Goal: Task Accomplishment & Management: Manage account settings

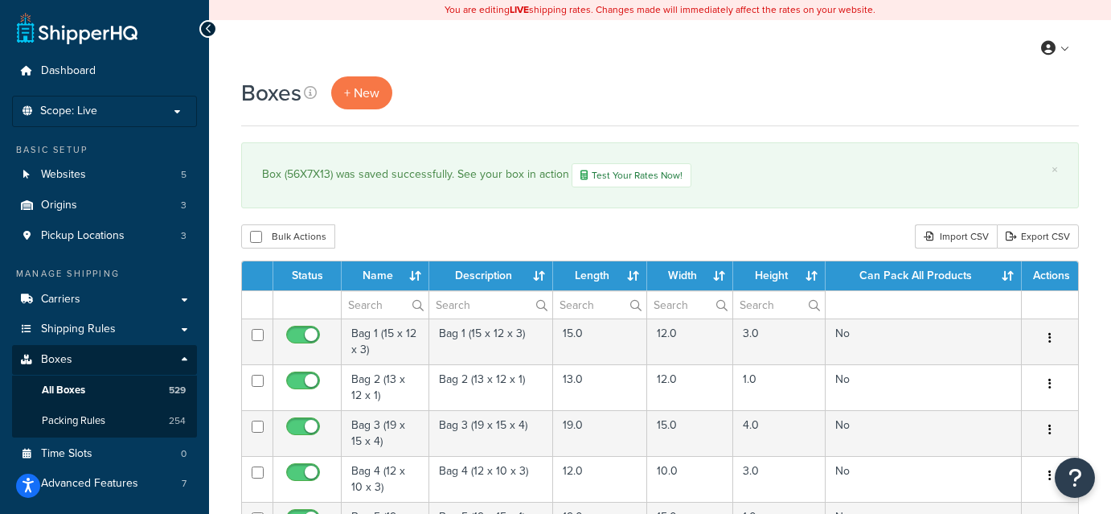
select select "1000"
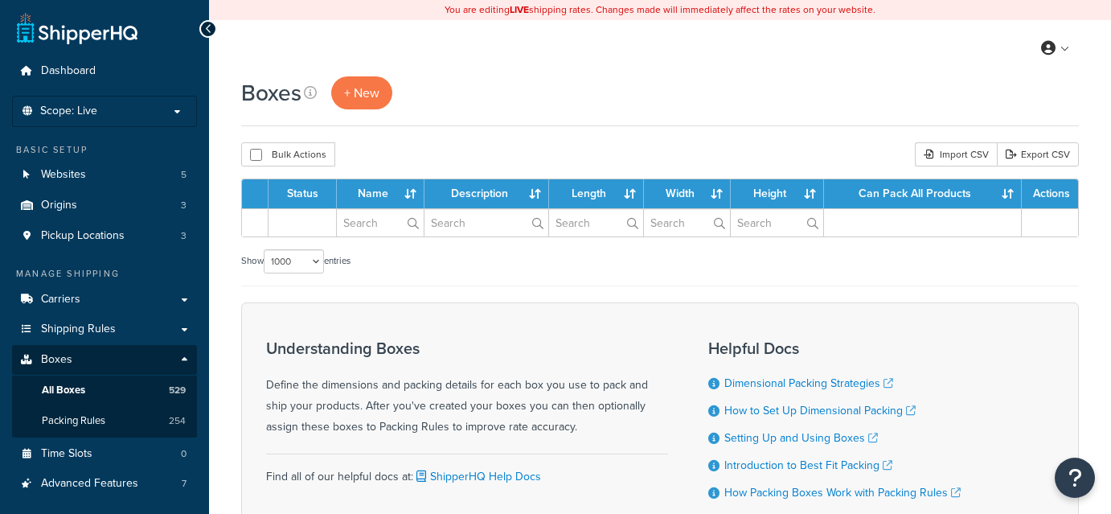
select select "1000"
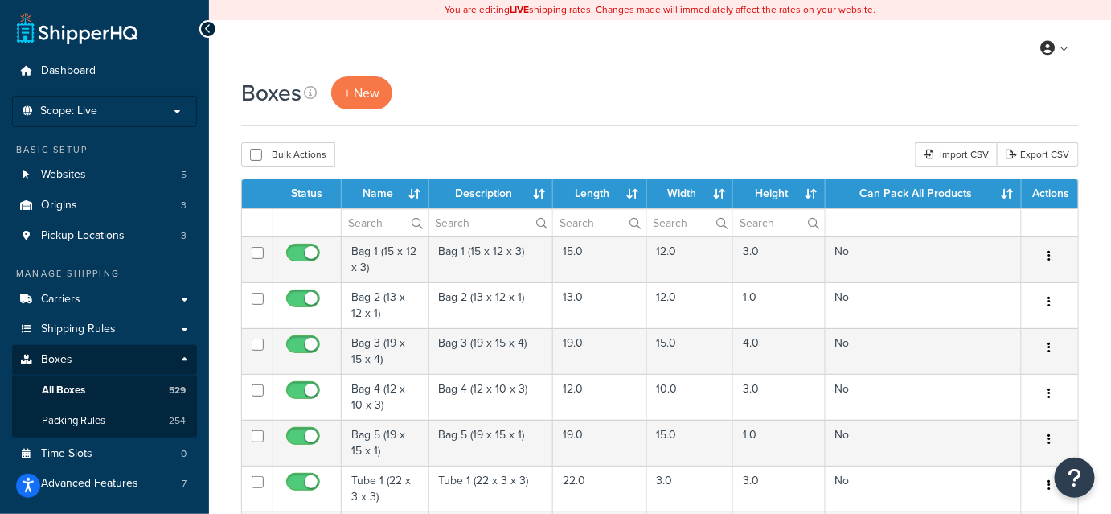
click at [817, 70] on div "My Profile Billing Global Settings Contact Us Logout" at bounding box center [660, 48] width 902 height 56
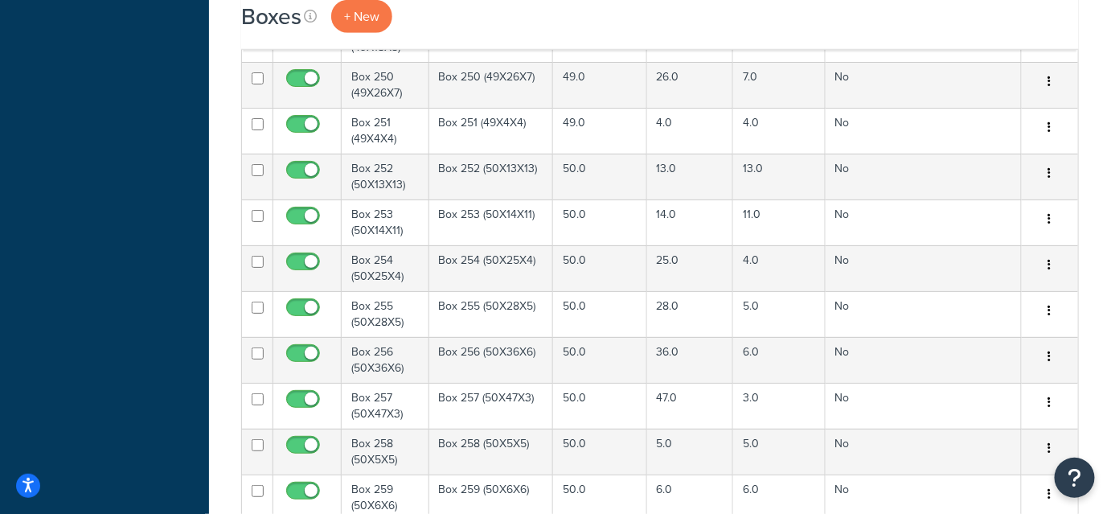
scroll to position [17785, 0]
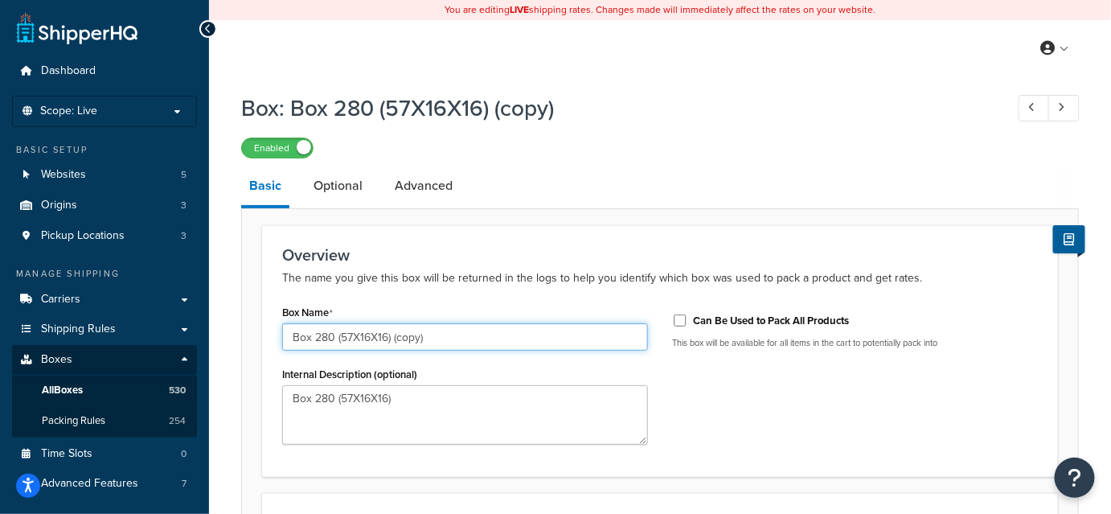
click at [368, 331] on input "Box 280 (57X16X16) (copy)" at bounding box center [465, 336] width 366 height 27
click at [389, 333] on input "Box 280 (57X13X16) (copy)" at bounding box center [465, 336] width 366 height 27
click at [456, 334] on input "Box 280 (57X13X13) (copy)" at bounding box center [465, 336] width 366 height 27
click at [456, 334] on input "Box (57X13X13)" at bounding box center [465, 336] width 366 height 27
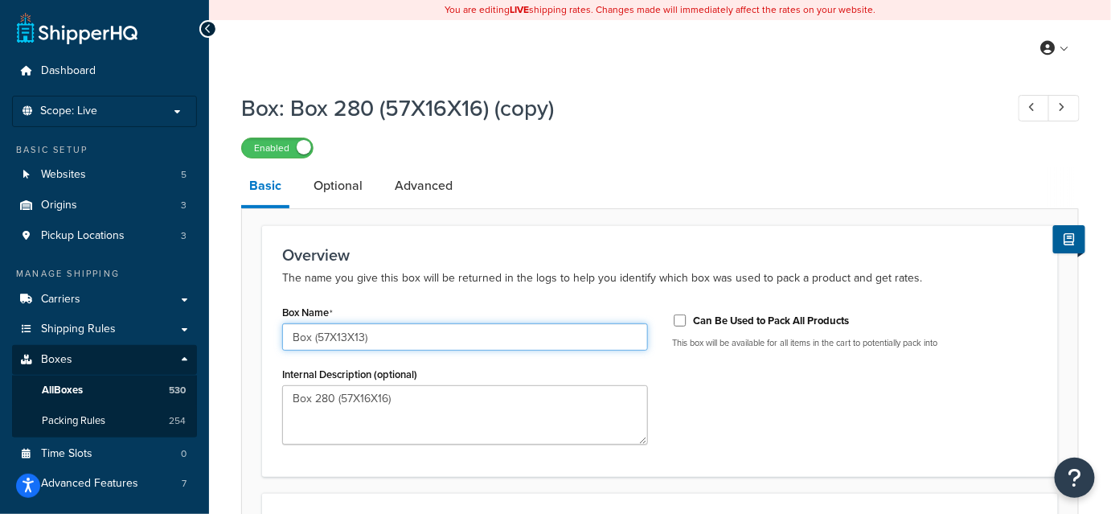
click at [456, 334] on input "Box (57X13X13)" at bounding box center [465, 336] width 366 height 27
type input "Box (57X13X13)"
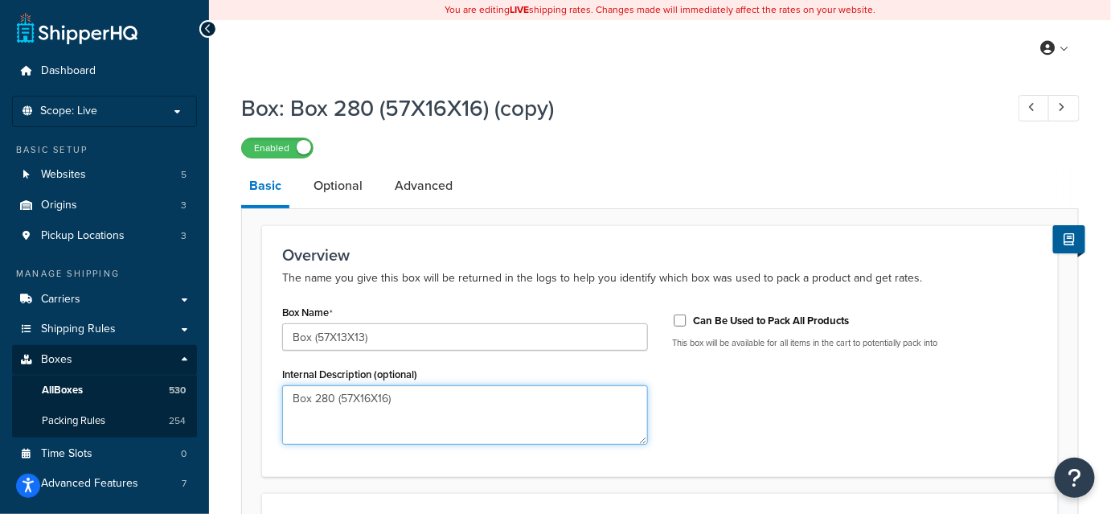
click at [407, 404] on textarea "Box 280 (57X16X16)" at bounding box center [465, 414] width 366 height 59
paste textarea "(57X13X13"
type textarea "Box (57X13X13)"
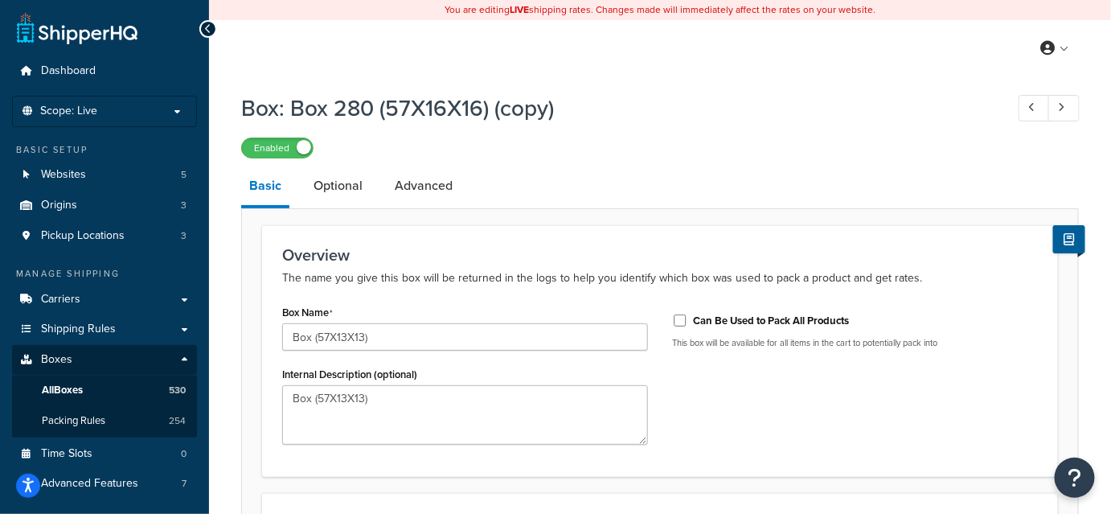
click at [716, 383] on div "Box Name Box (57X13X13) Internal Description (optional) Box (57X13X13) Can Be U…" at bounding box center [660, 379] width 780 height 156
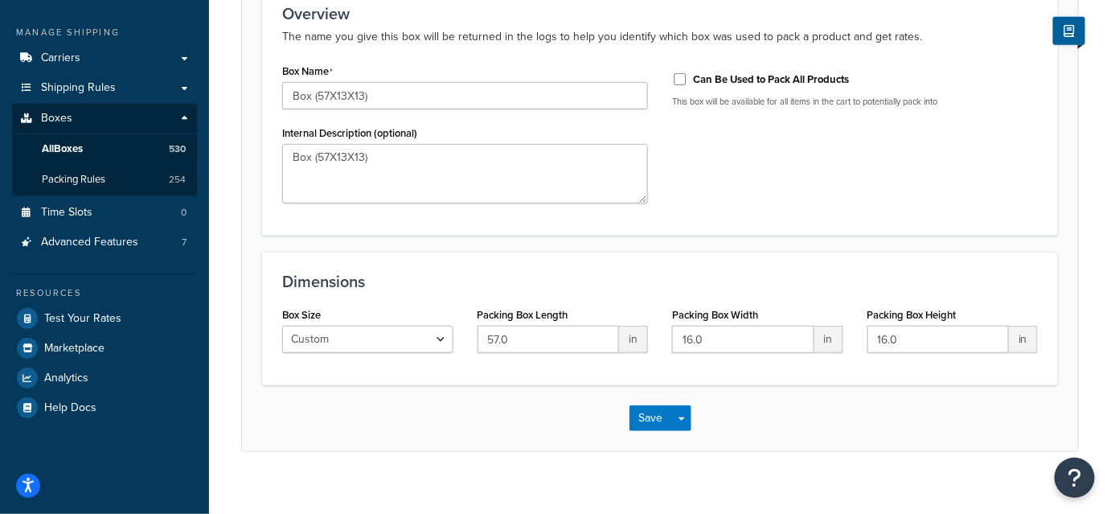
scroll to position [242, 0]
click at [690, 336] on input "16.0" at bounding box center [743, 338] width 142 height 27
type input "13.0"
click at [889, 335] on input "16.0" at bounding box center [938, 338] width 142 height 27
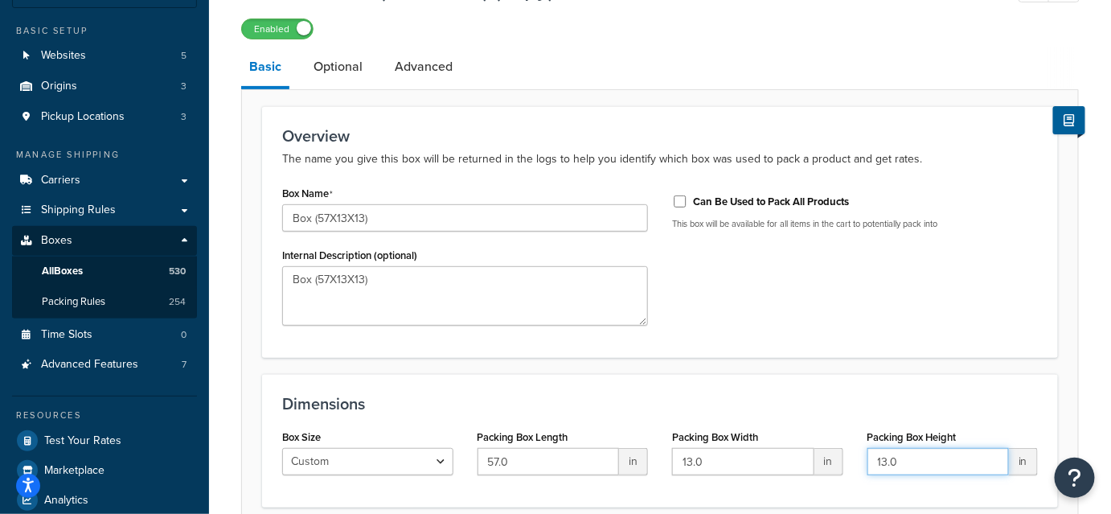
scroll to position [257, 0]
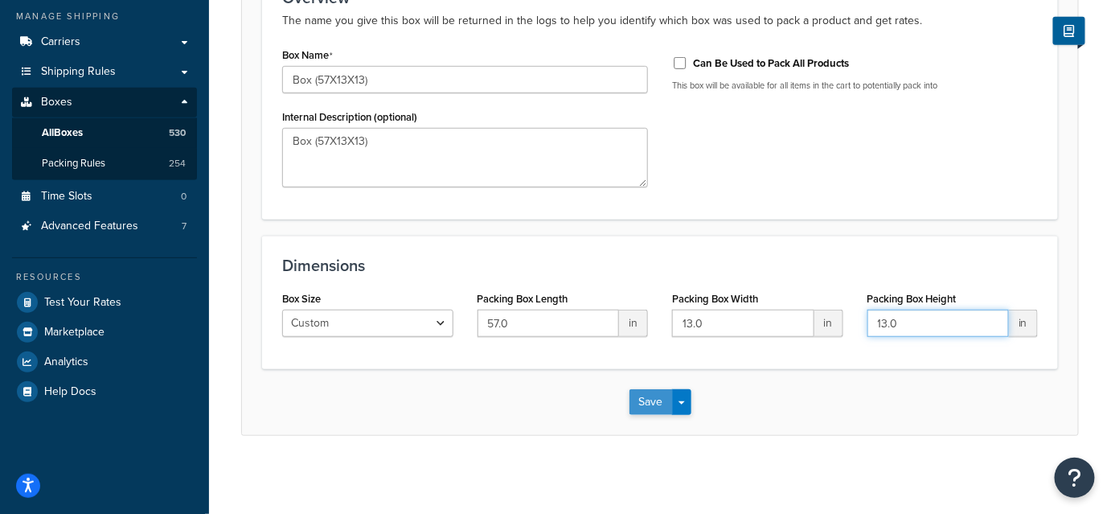
type input "13.0"
click at [652, 407] on button "Save" at bounding box center [650, 402] width 43 height 26
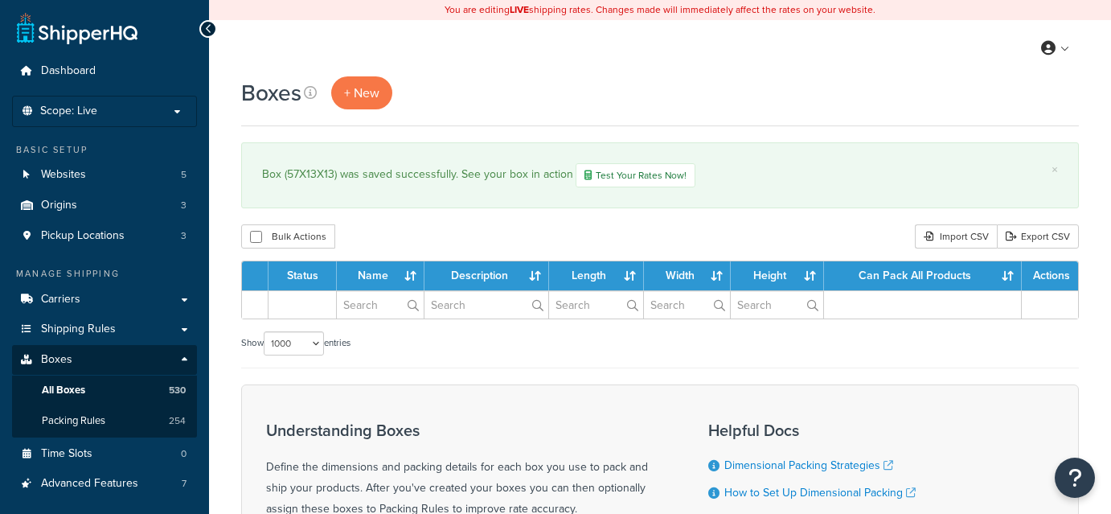
select select "1000"
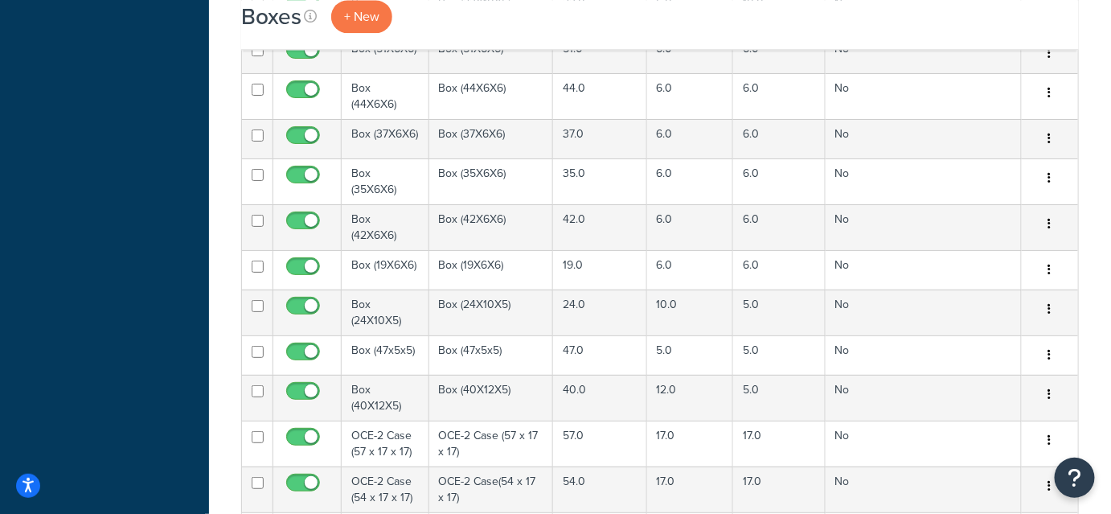
scroll to position [25763, 0]
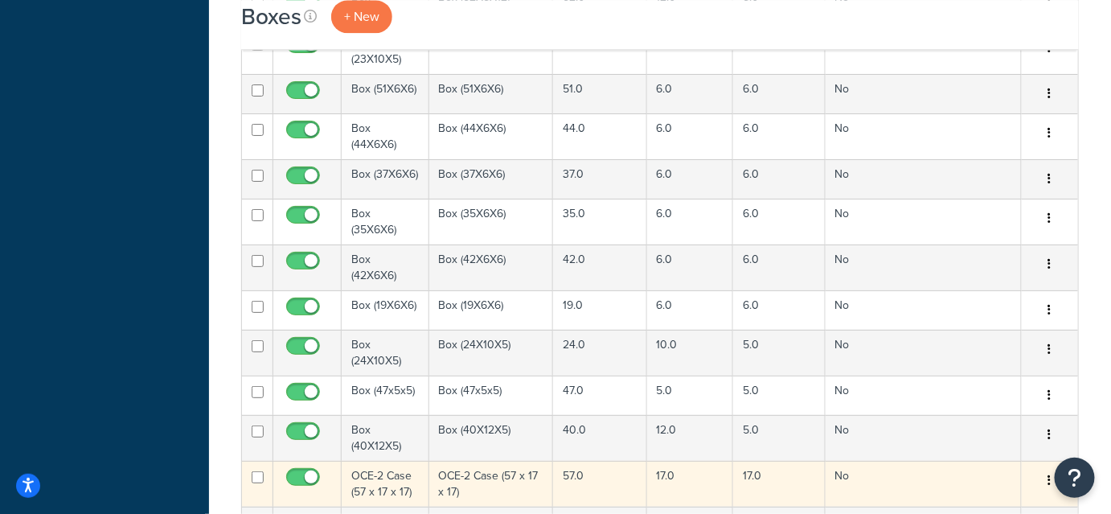
click at [1050, 474] on icon "button" at bounding box center [1049, 479] width 3 height 11
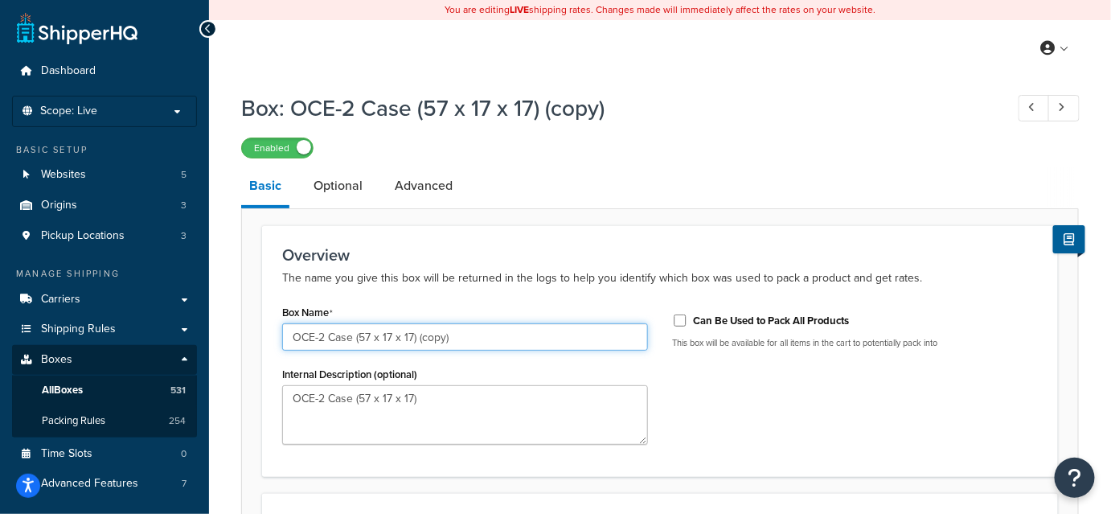
click at [370, 336] on input "OCE-2 Case (57 x 17 x 17) (copy)" at bounding box center [465, 336] width 366 height 27
drag, startPoint x: 416, startPoint y: 338, endPoint x: 285, endPoint y: 340, distance: 130.2
click at [285, 340] on input "OCE-2 Case (60 x 17 x 17) (copy)" at bounding box center [465, 336] width 366 height 27
drag, startPoint x: 494, startPoint y: 343, endPoint x: 260, endPoint y: 355, distance: 235.0
click at [260, 355] on form "Overview The name you give this box will be returned in the logs to help you id…" at bounding box center [660, 458] width 836 height 467
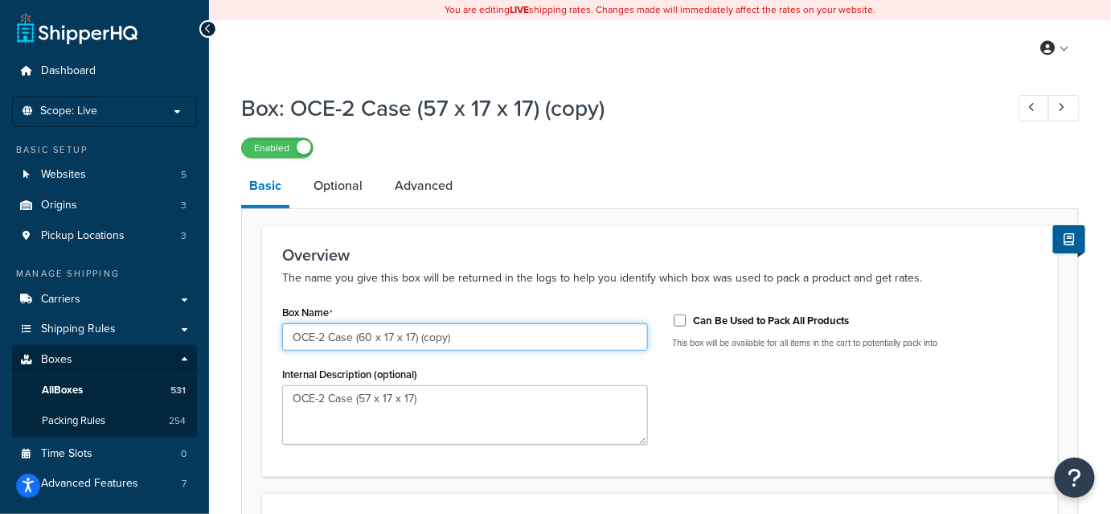
paste input "text"
type input "OCE-2 Case (60 x 17 x 17)"
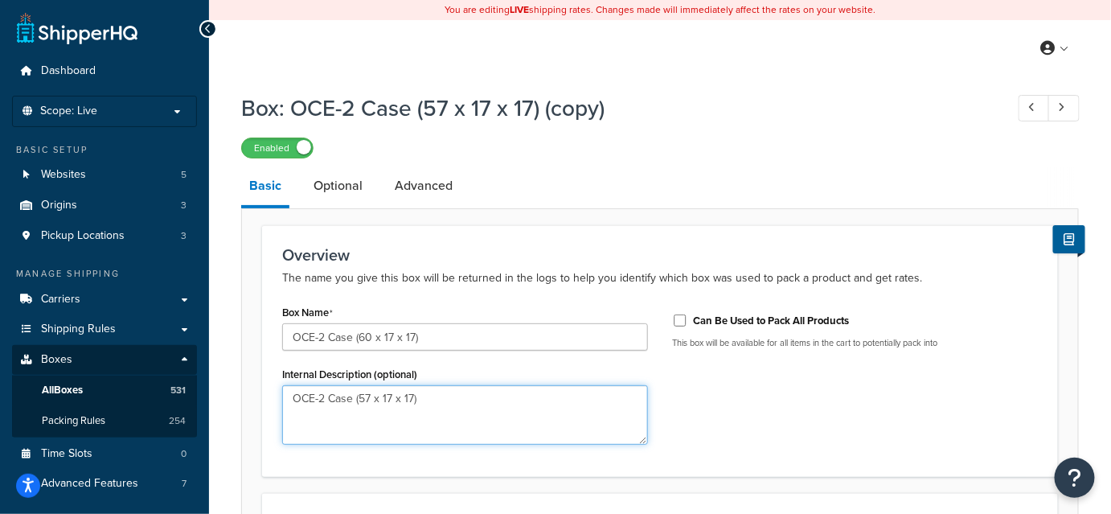
drag, startPoint x: 466, startPoint y: 399, endPoint x: 224, endPoint y: 404, distance: 242.0
click at [224, 404] on div "Box: OCE-2 Case (57 x 17 x 17) (copy) Enabled Basic Optional Advanced Overview …" at bounding box center [660, 408] width 902 height 649
paste textarea "60"
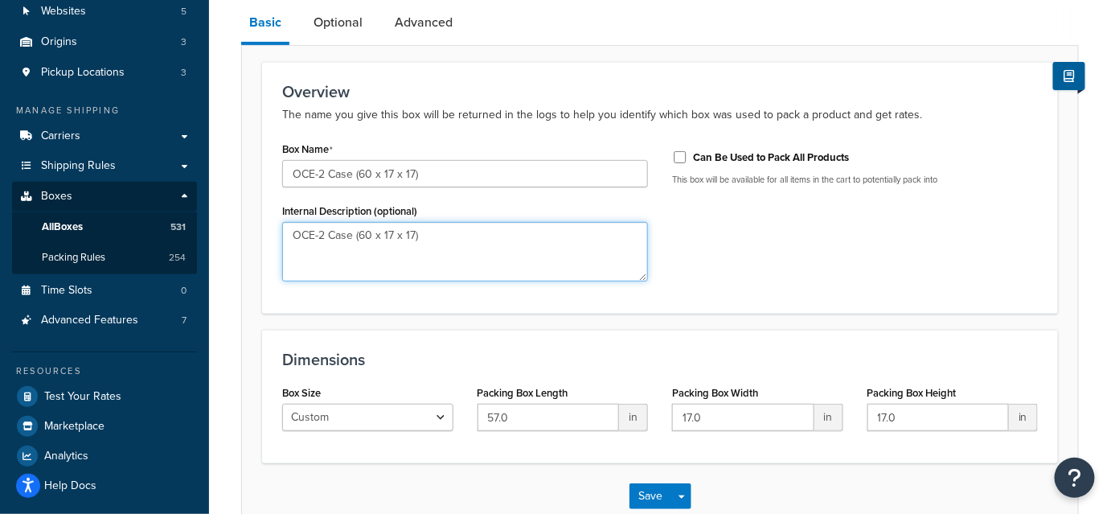
scroll to position [213, 0]
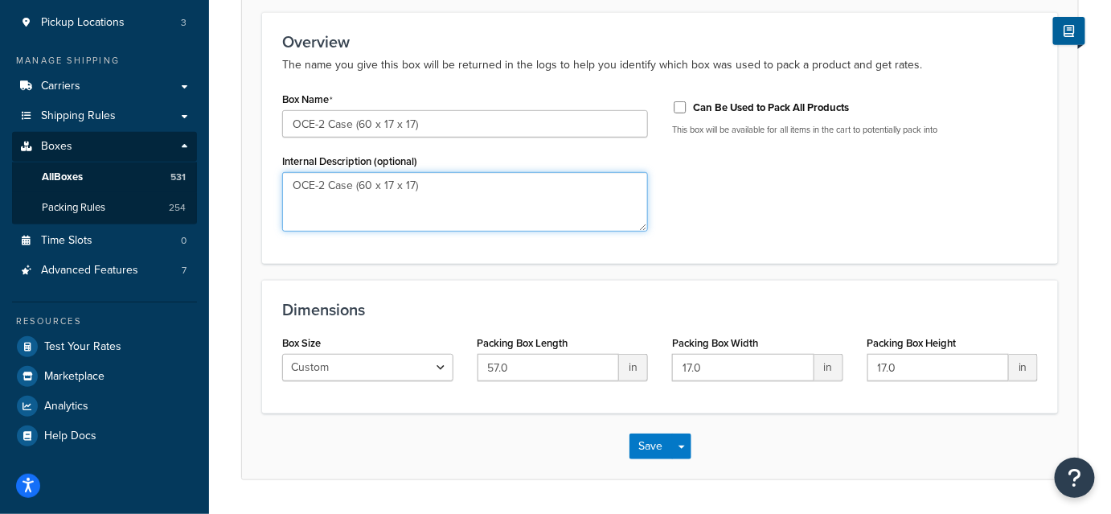
type textarea "OCE-2 Case (60 x 17 x 17)"
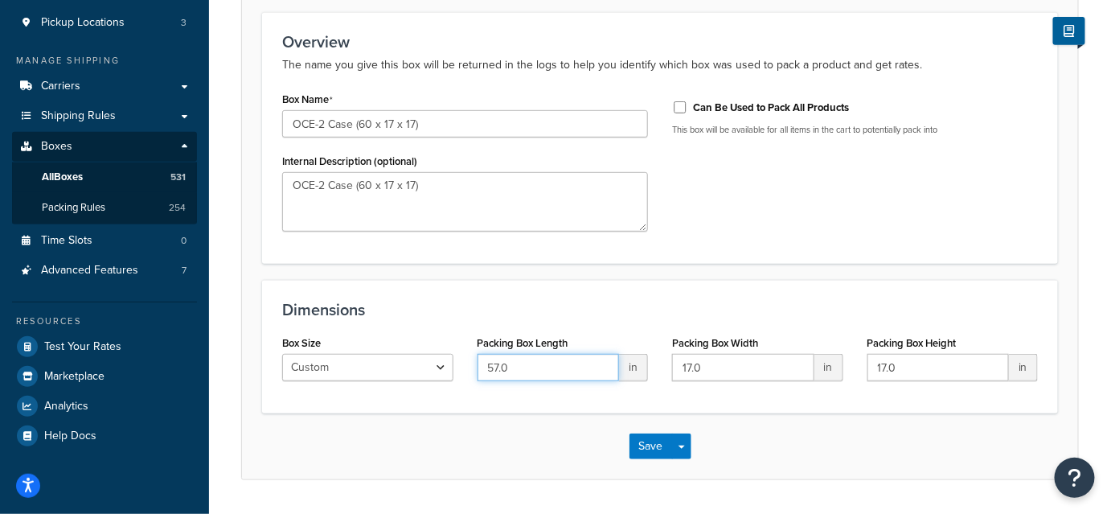
click at [495, 366] on input "57.0" at bounding box center [548, 367] width 142 height 27
type input "60.0"
click at [529, 462] on div "Save Save Dropdown Save and Edit Save and Duplicate Save and Create New" at bounding box center [660, 446] width 836 height 66
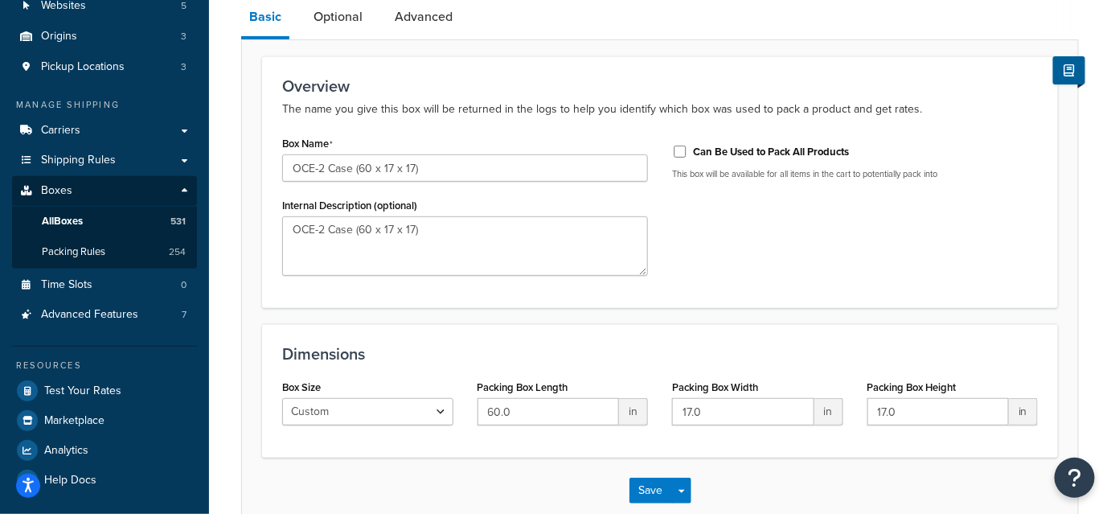
scroll to position [186, 0]
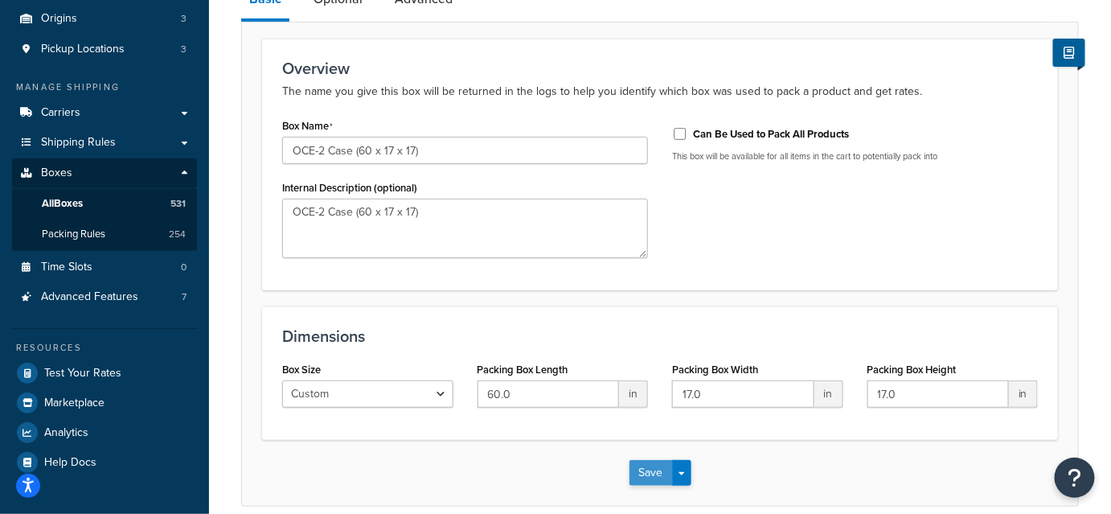
click at [660, 475] on button "Save" at bounding box center [650, 473] width 43 height 26
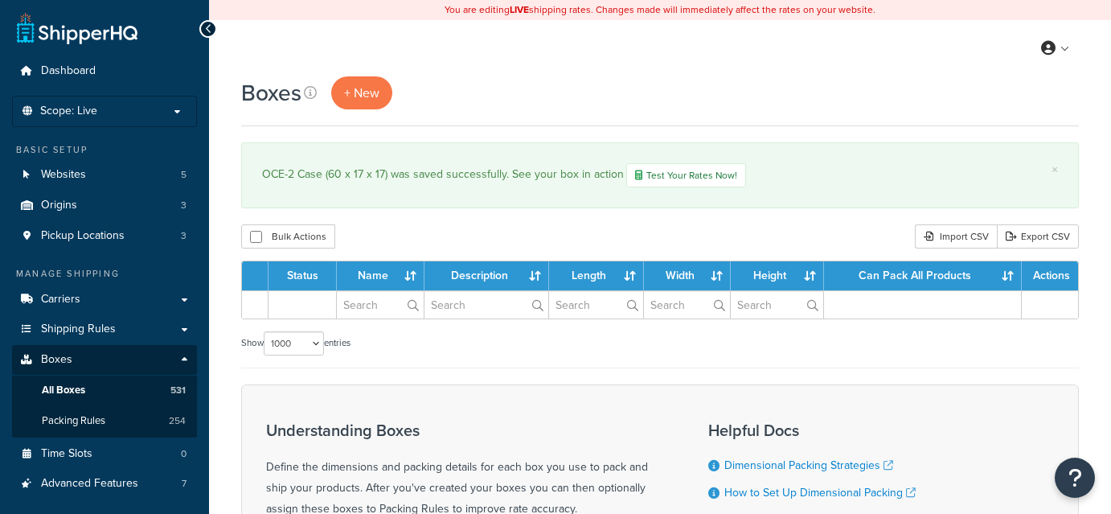
select select "1000"
